Goal: Information Seeking & Learning: Find contact information

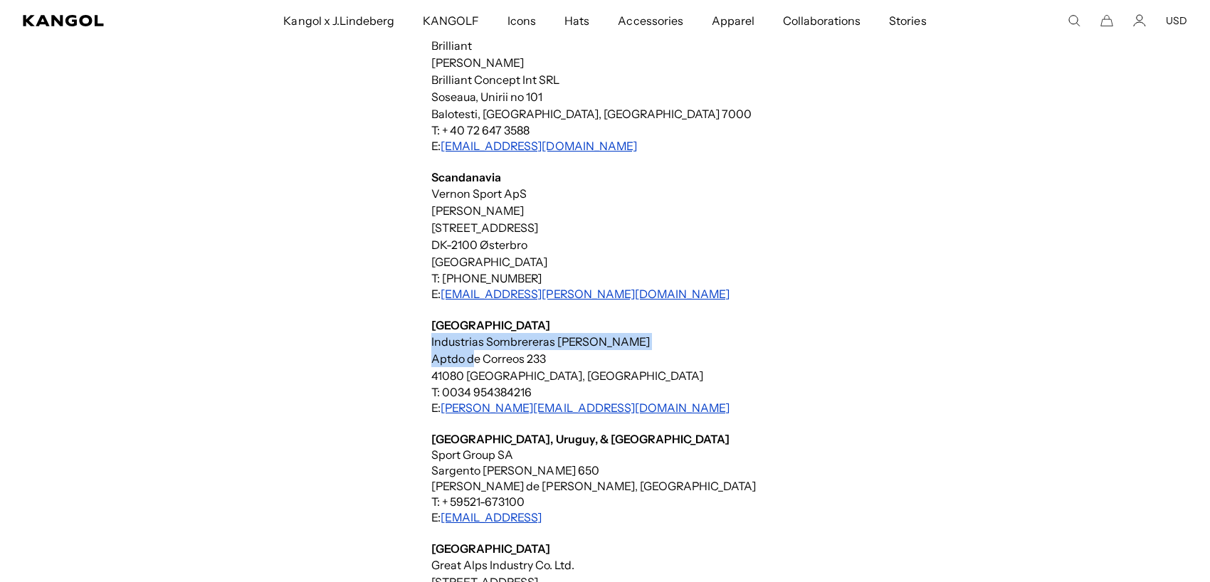
drag, startPoint x: 632, startPoint y: 341, endPoint x: 473, endPoint y: 352, distance: 159.8
drag, startPoint x: 430, startPoint y: 339, endPoint x: 634, endPoint y: 342, distance: 204.3
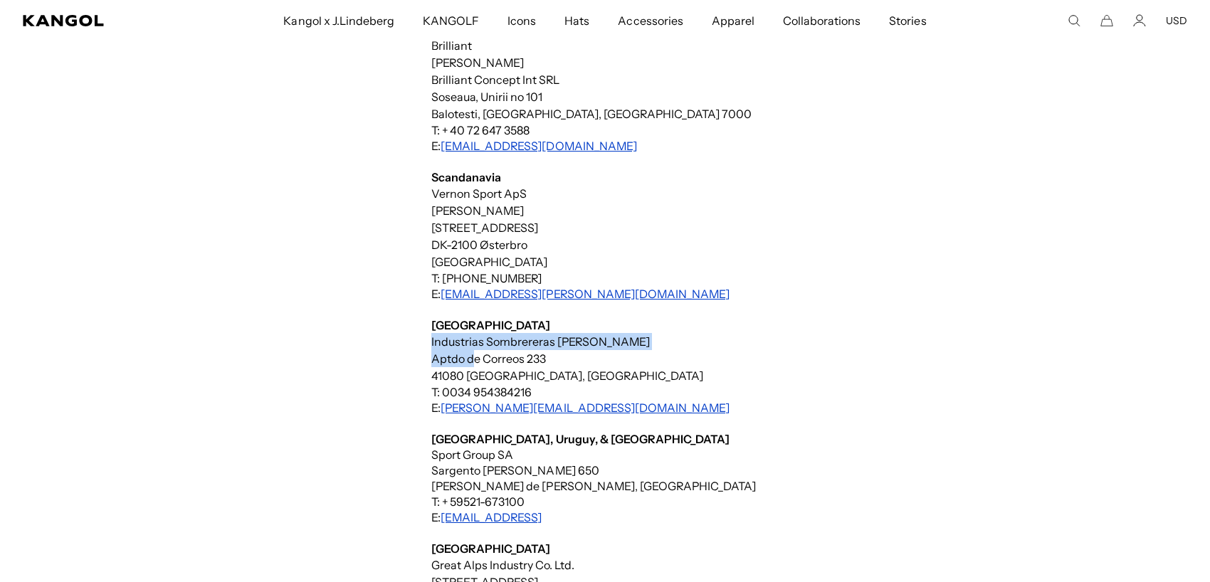
copy div "Industrias Sombrereras [PERSON_NAME]"
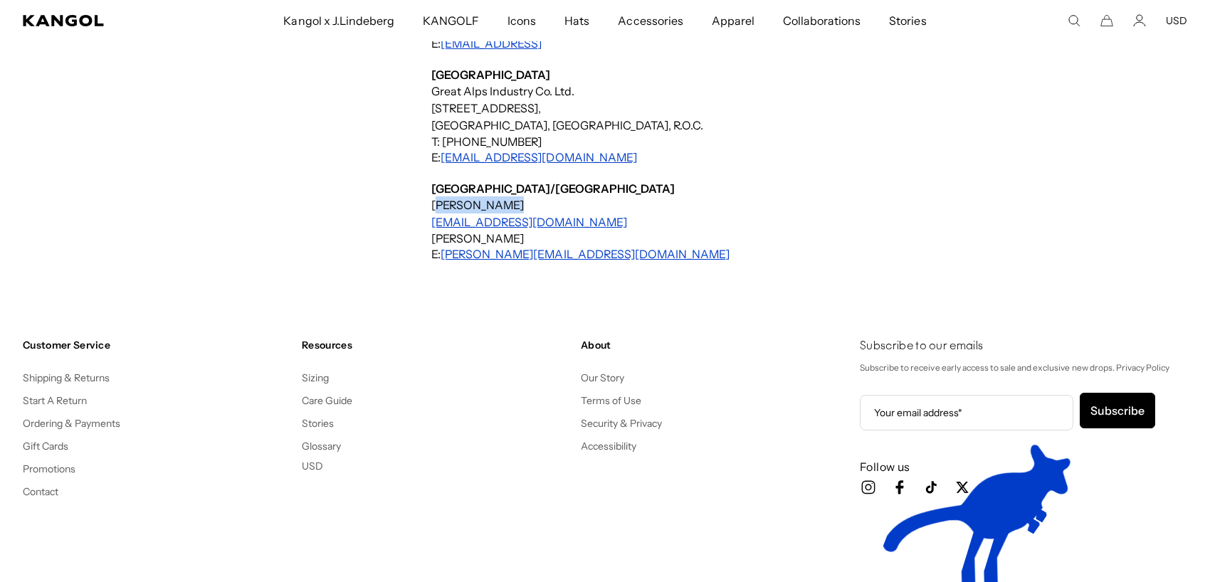
drag, startPoint x: 426, startPoint y: 204, endPoint x: 498, endPoint y: 204, distance: 71.9
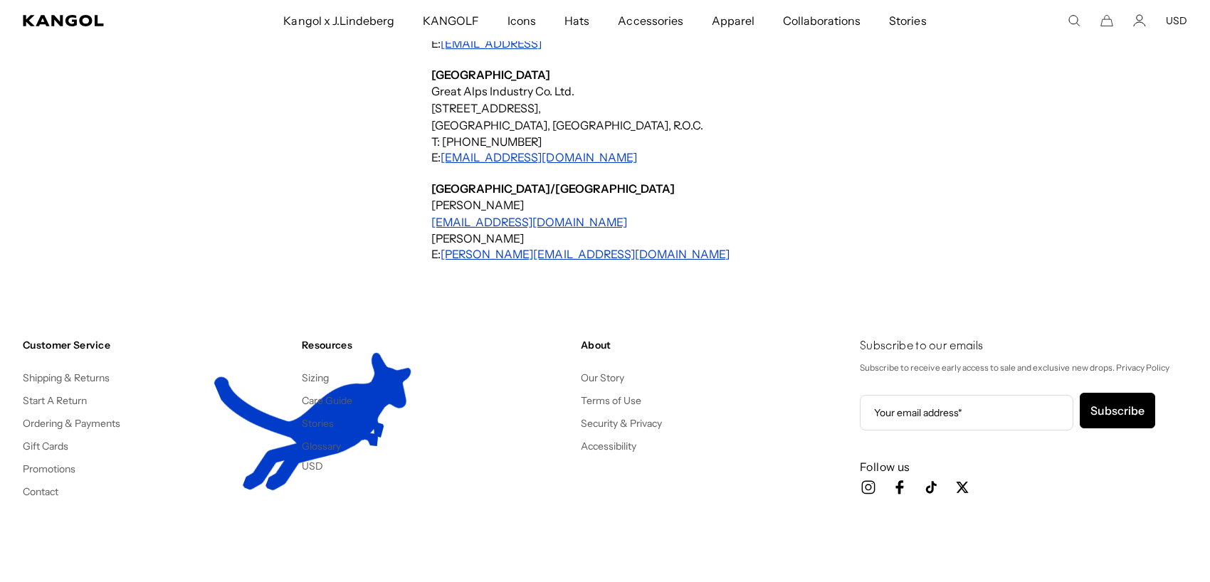
scroll to position [0, 0]
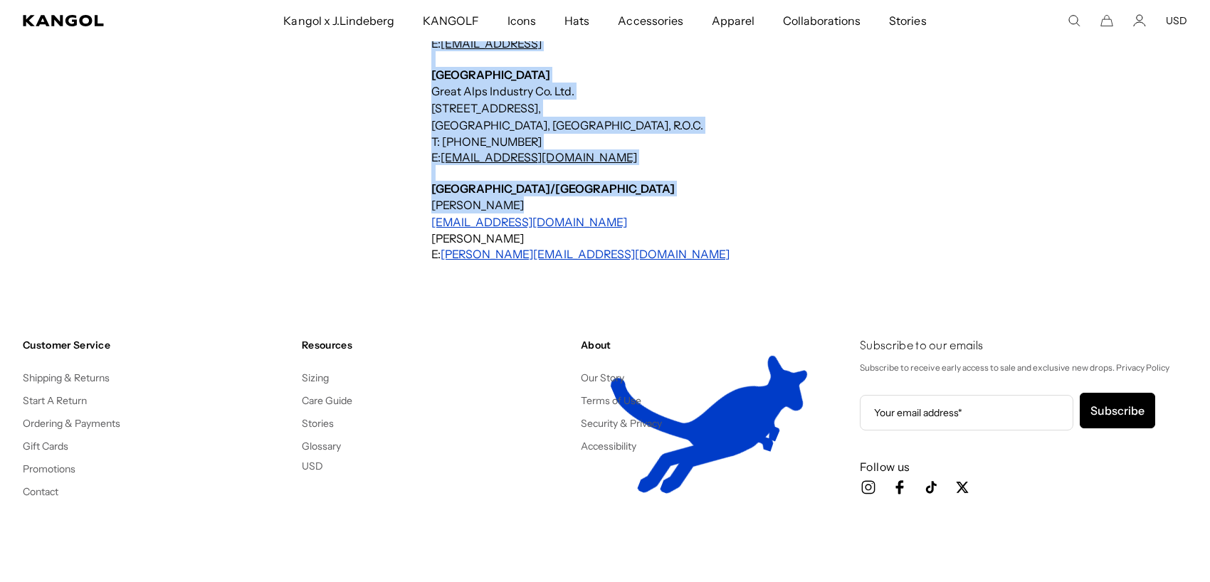
drag, startPoint x: 498, startPoint y: 204, endPoint x: 418, endPoint y: 201, distance: 80.4
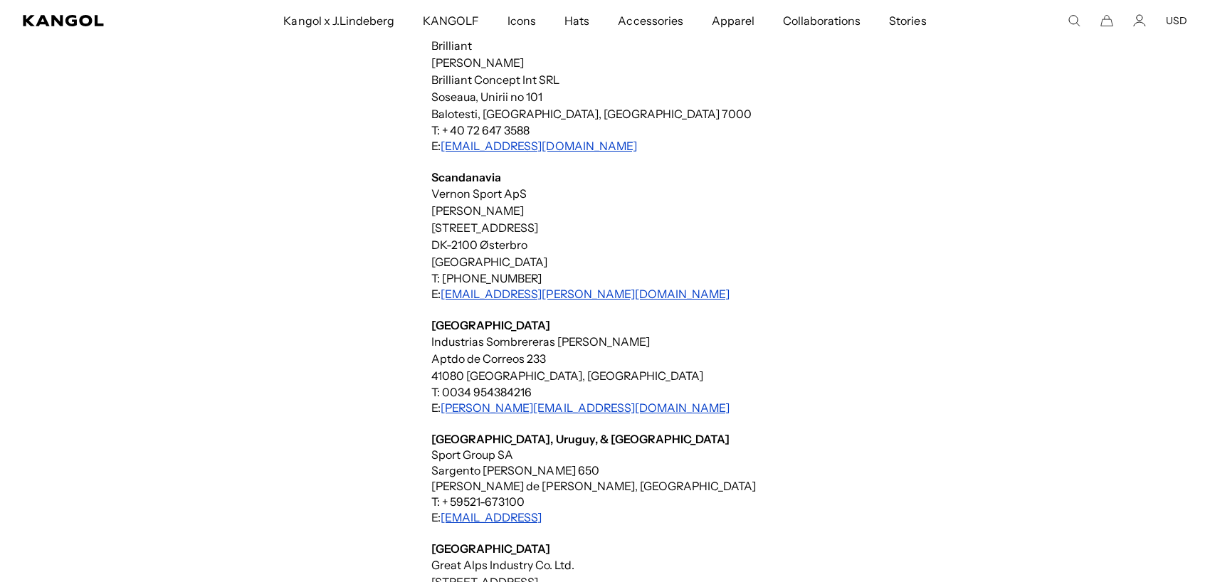
drag, startPoint x: 526, startPoint y: 194, endPoint x: 441, endPoint y: 199, distance: 84.8
drag, startPoint x: 431, startPoint y: 194, endPoint x: 529, endPoint y: 193, distance: 98.9
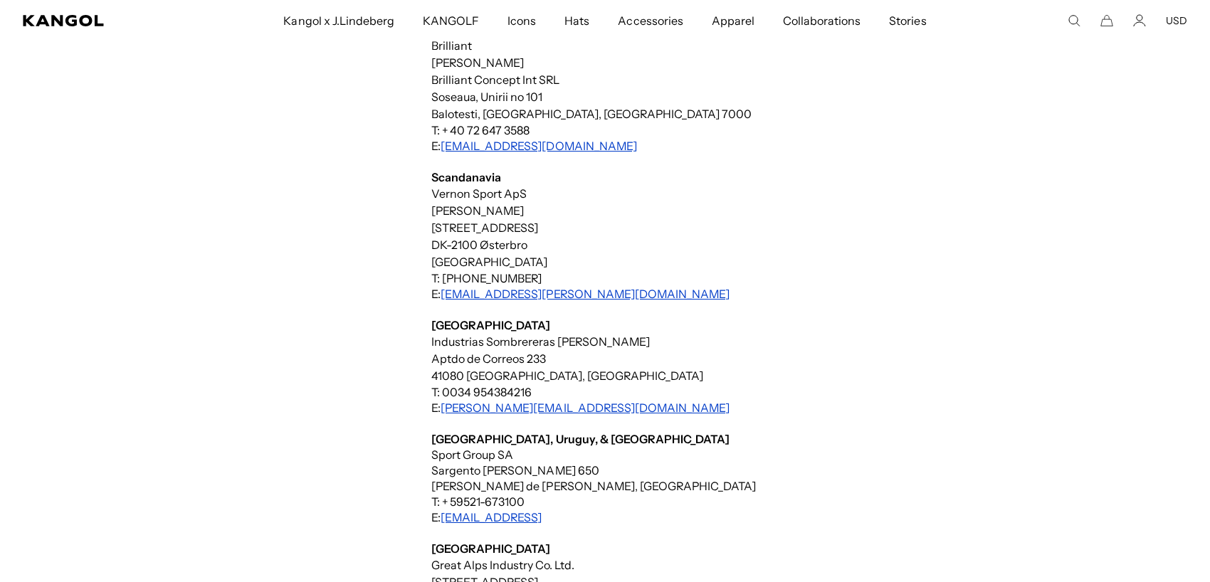
copy div "Vernon Sport ApS"
drag, startPoint x: 532, startPoint y: 411, endPoint x: 443, endPoint y: 411, distance: 89.0
click at [443, 411] on p "T: 0034 954384216 E: [PERSON_NAME][EMAIL_ADDRESS][DOMAIN_NAME]" at bounding box center [723, 399] width 584 height 31
copy link "[PERSON_NAME][EMAIL_ADDRESS][DOMAIN_NAME]"
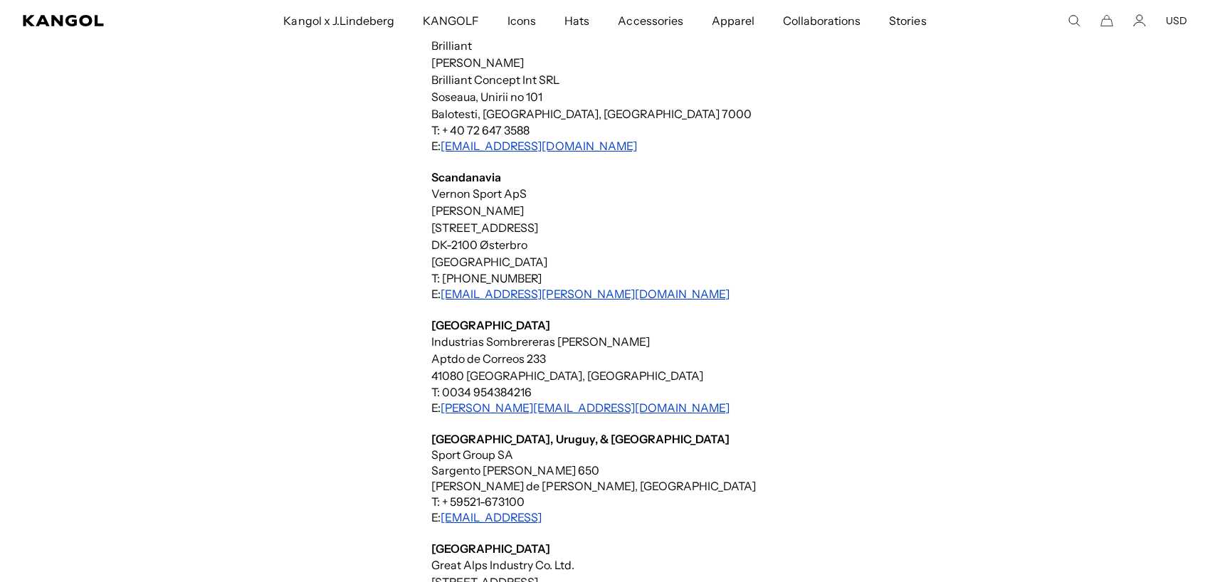
drag, startPoint x: 433, startPoint y: 189, endPoint x: 533, endPoint y: 184, distance: 100.4
drag, startPoint x: 427, startPoint y: 170, endPoint x: 480, endPoint y: 182, distance: 54.7
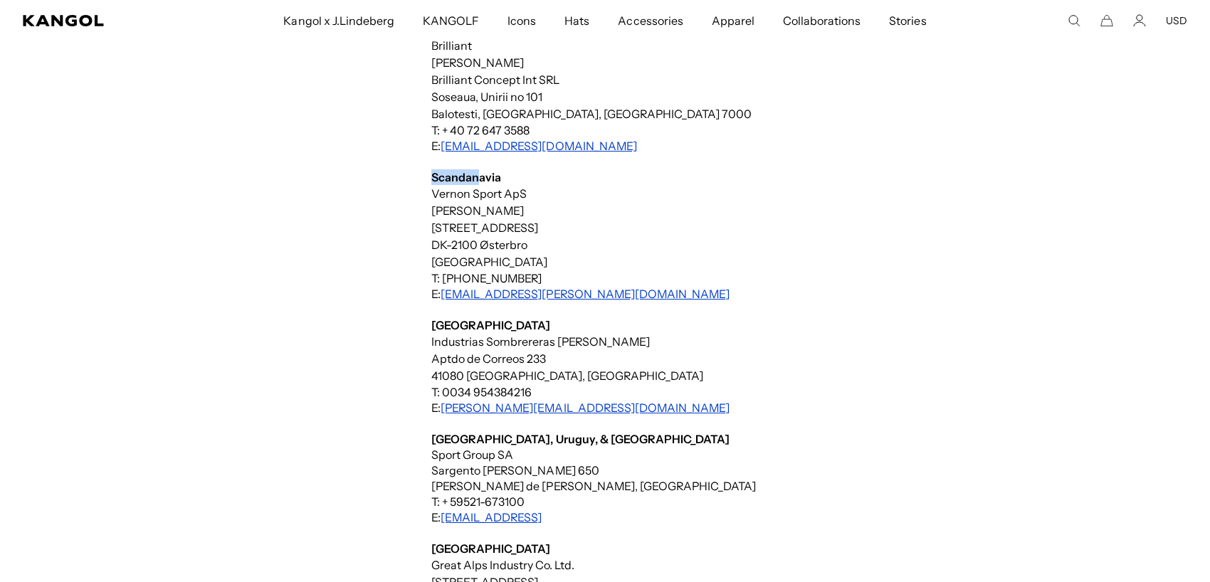
drag, startPoint x: 525, startPoint y: 191, endPoint x: 431, endPoint y: 188, distance: 93.3
copy div "Vernon Sport ApS"
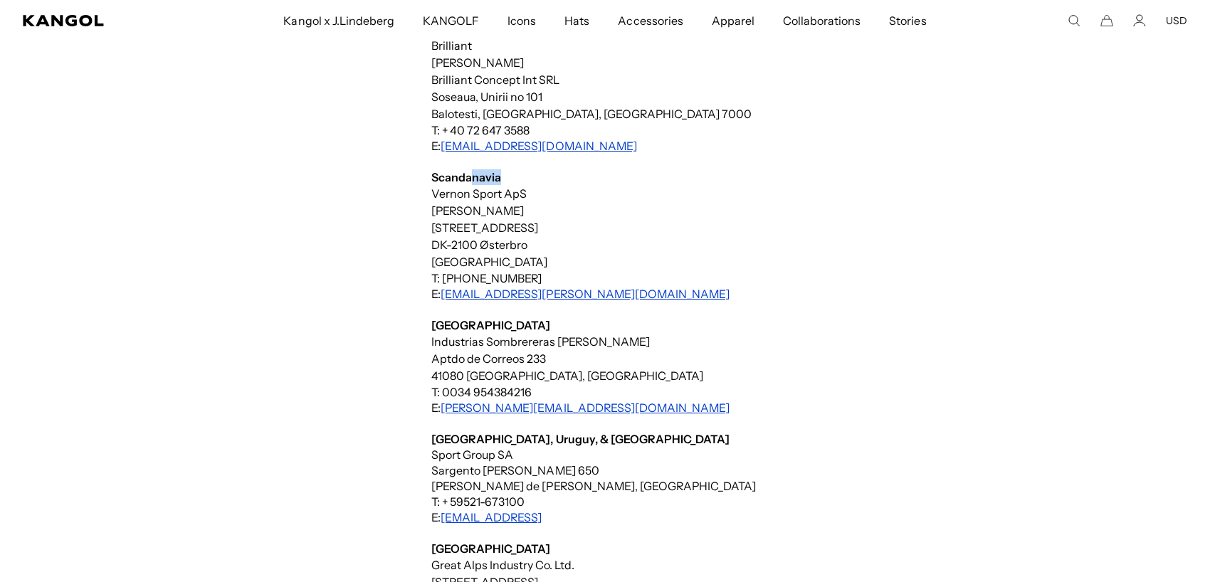
drag, startPoint x: 499, startPoint y: 184, endPoint x: 470, endPoint y: 174, distance: 30.6
click at [470, 174] on p "Scandanavia" at bounding box center [723, 177] width 584 height 16
drag, startPoint x: 586, startPoint y: 144, endPoint x: 511, endPoint y: 147, distance: 74.8
click at [511, 147] on p "T: + 40 72 647 3588 E: [EMAIL_ADDRESS][DOMAIN_NAME]" at bounding box center [723, 137] width 584 height 31
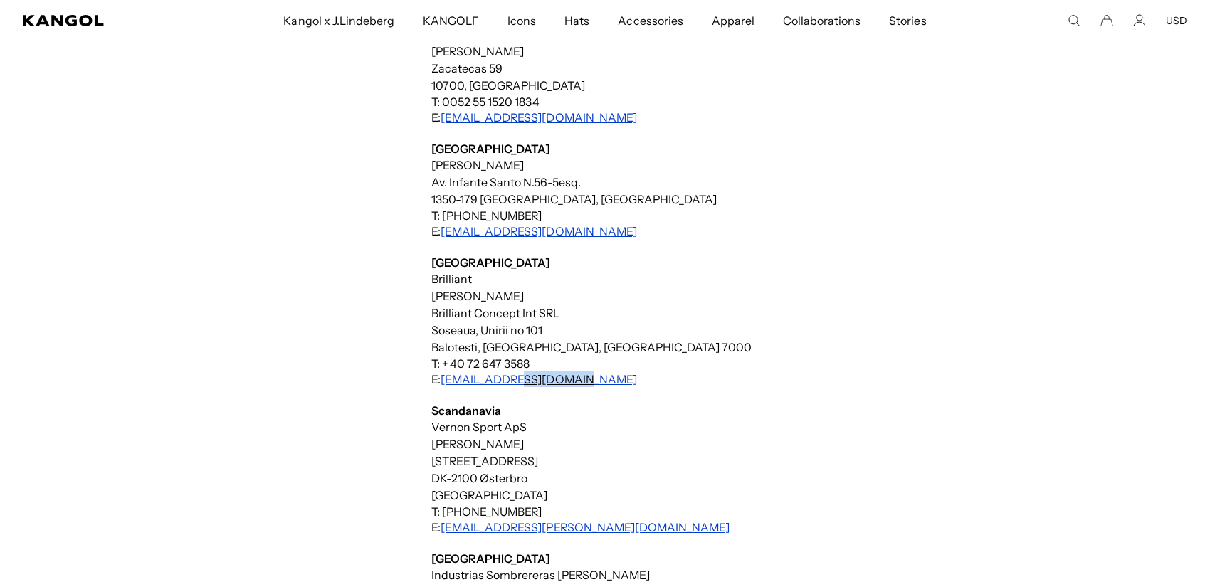
scroll to position [1897, 0]
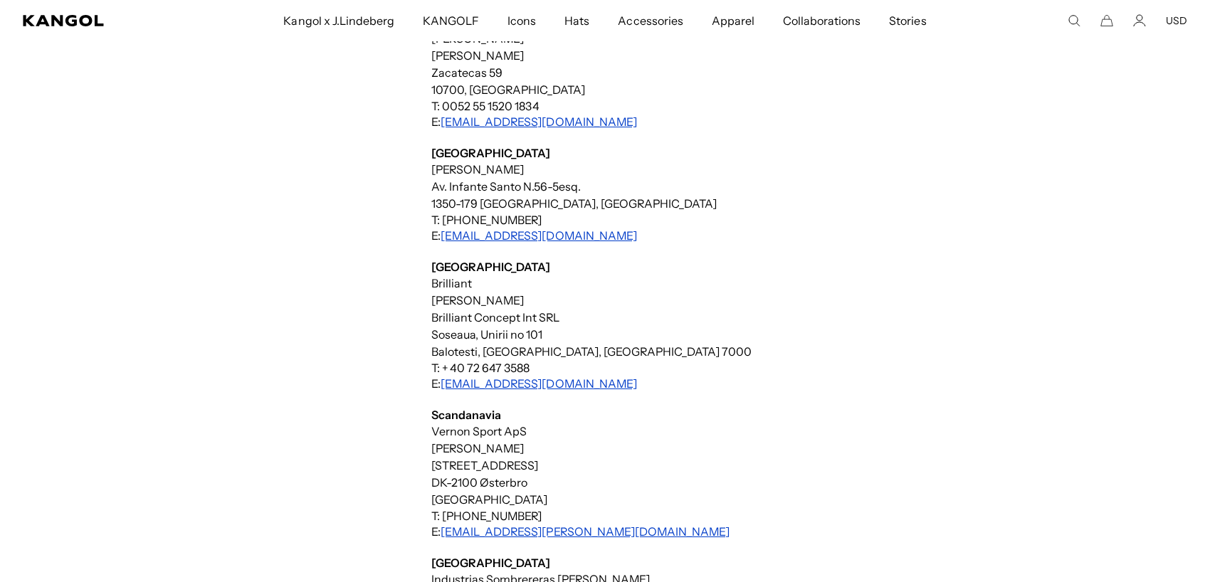
click at [599, 265] on p "[GEOGRAPHIC_DATA]" at bounding box center [723, 267] width 584 height 16
drag, startPoint x: 473, startPoint y: 280, endPoint x: 429, endPoint y: 283, distance: 44.2
copy div "Brilliant"
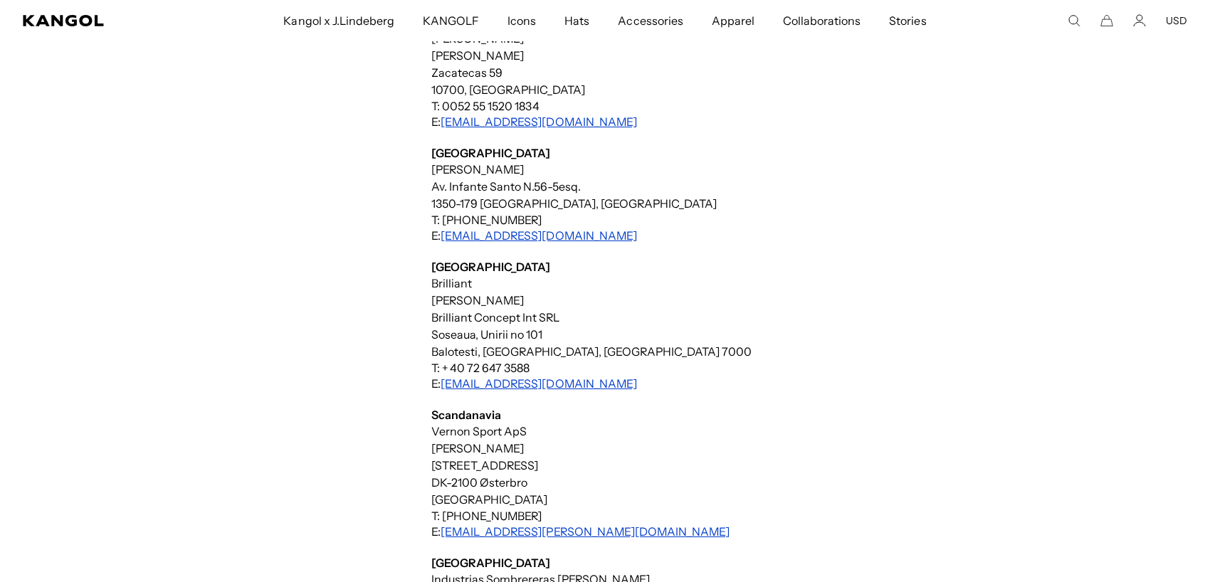
drag, startPoint x: 522, startPoint y: 300, endPoint x: 421, endPoint y: 298, distance: 101.8
drag, startPoint x: 559, startPoint y: 314, endPoint x: 425, endPoint y: 317, distance: 134.5
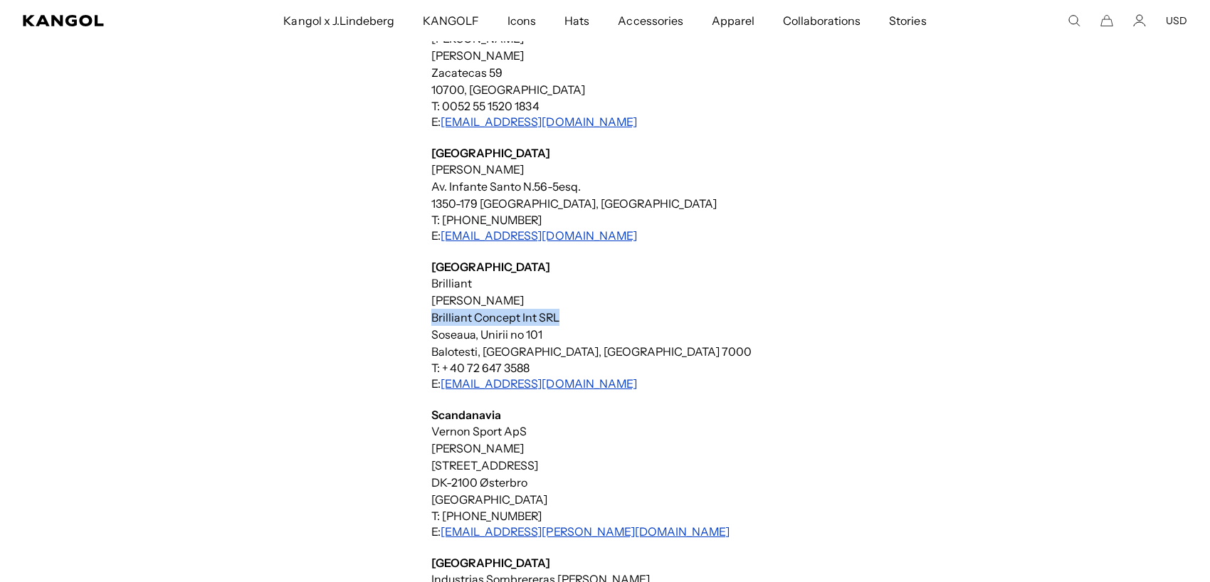
copy div "Brilliant Concept Int SRL"
